Goal: Transaction & Acquisition: Purchase product/service

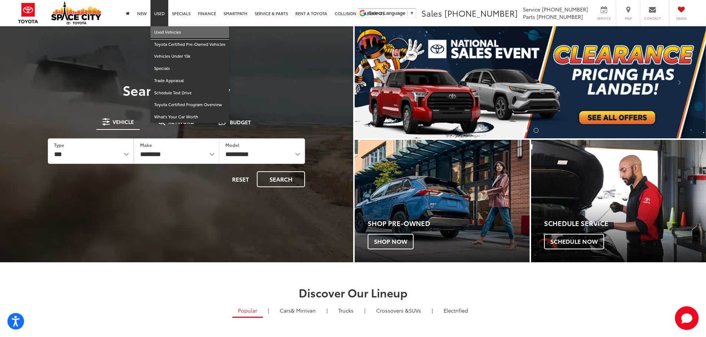
click at [166, 31] on link "Used Vehicles" at bounding box center [189, 32] width 79 height 12
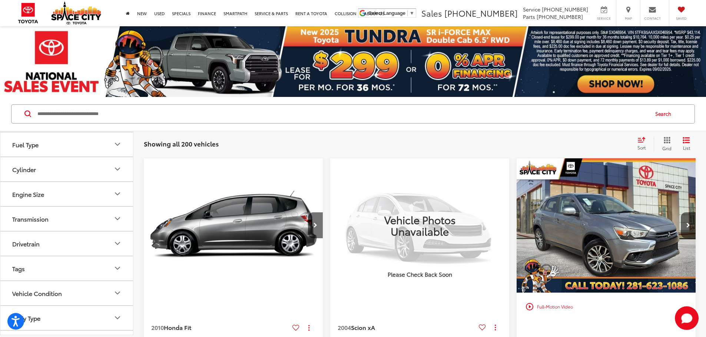
scroll to position [243, 0]
click at [123, 298] on button "Body Type" at bounding box center [66, 298] width 133 height 24
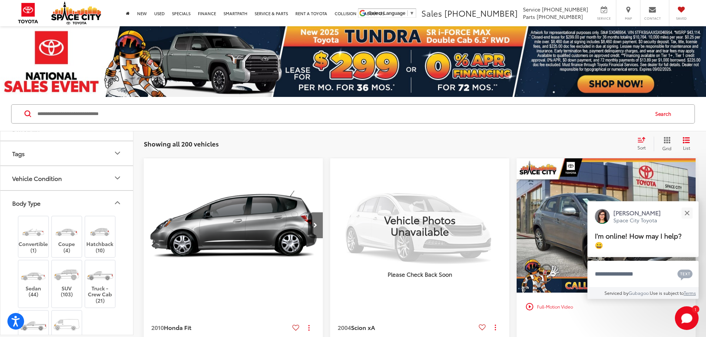
scroll to position [400, 0]
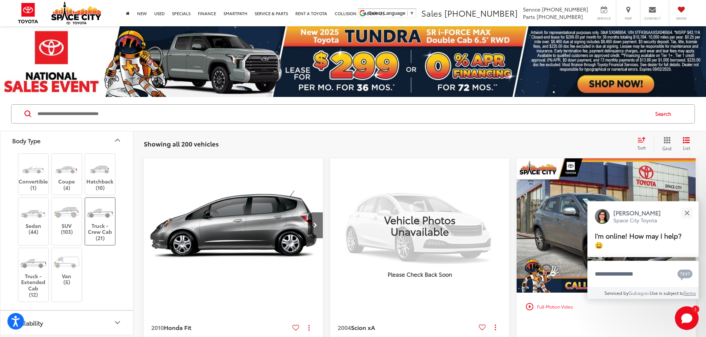
click at [109, 235] on label "Truck - Crew Cab (21)" at bounding box center [100, 222] width 30 height 40
click at [37, 279] on label "Truck - Extended Cab (12)" at bounding box center [34, 275] width 30 height 46
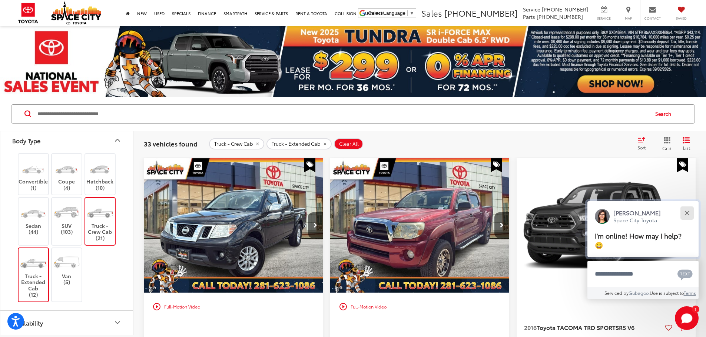
click at [686, 210] on button "Close" at bounding box center [687, 213] width 16 height 16
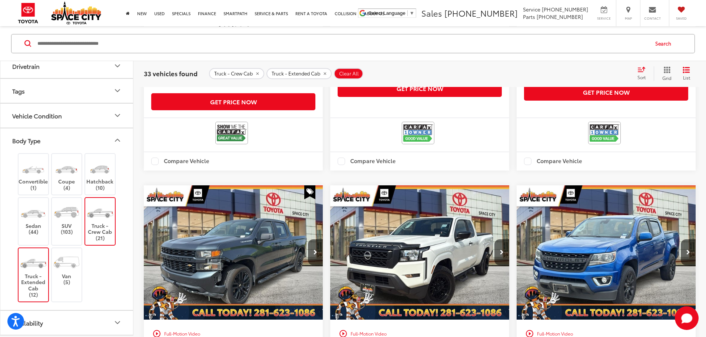
scroll to position [1260, 0]
